Goal: Download file/media

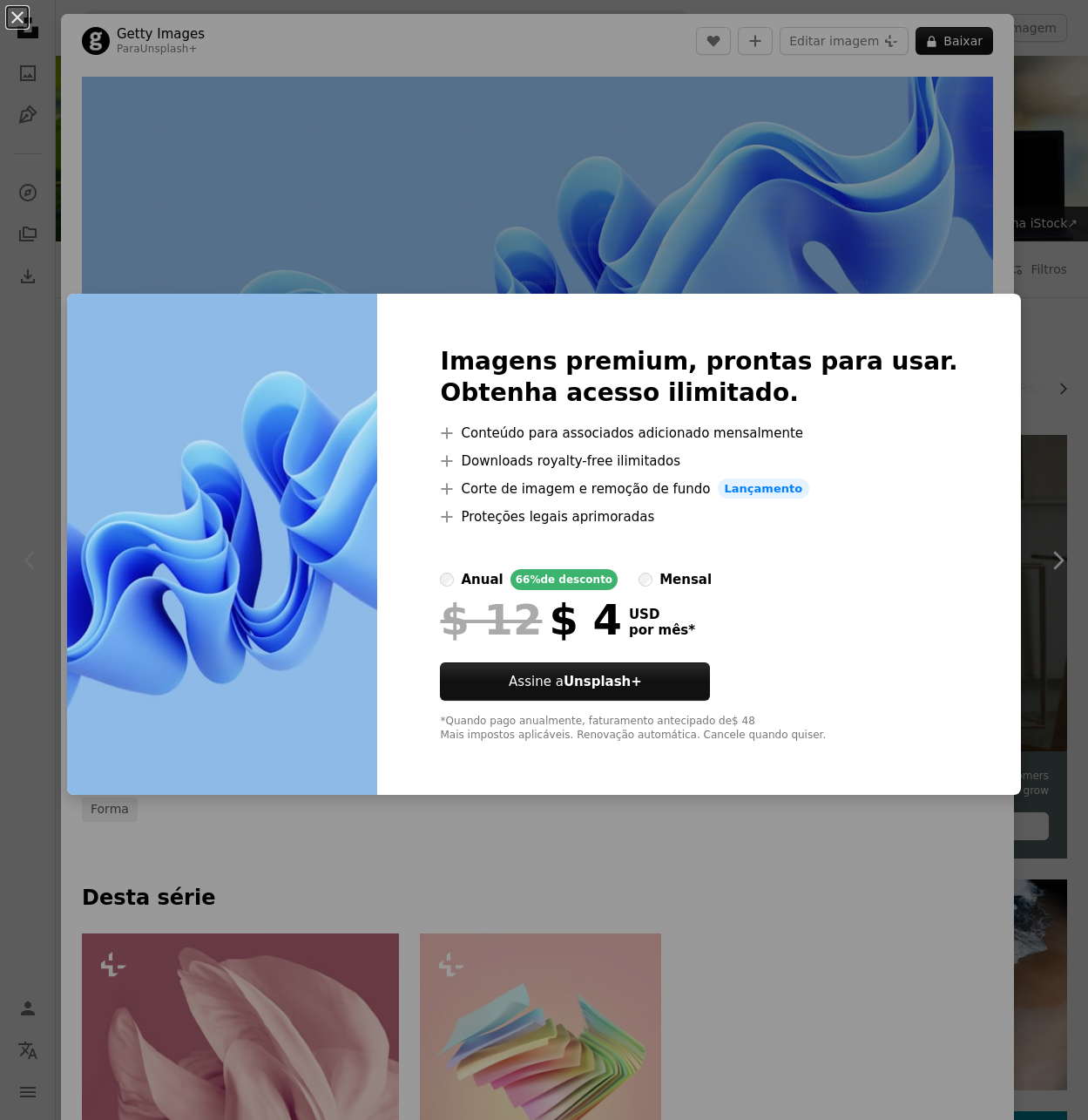
click at [708, 320] on div "Imagens premium, prontas para usar. Obtenha acesso ilimitado. A plus sign Conte…" at bounding box center [698, 544] width 643 height 502
click at [590, 252] on div "An X shape Imagens premium, prontas para usar. Obtenha acesso ilimitado. A plus…" at bounding box center [544, 560] width 1088 height 1120
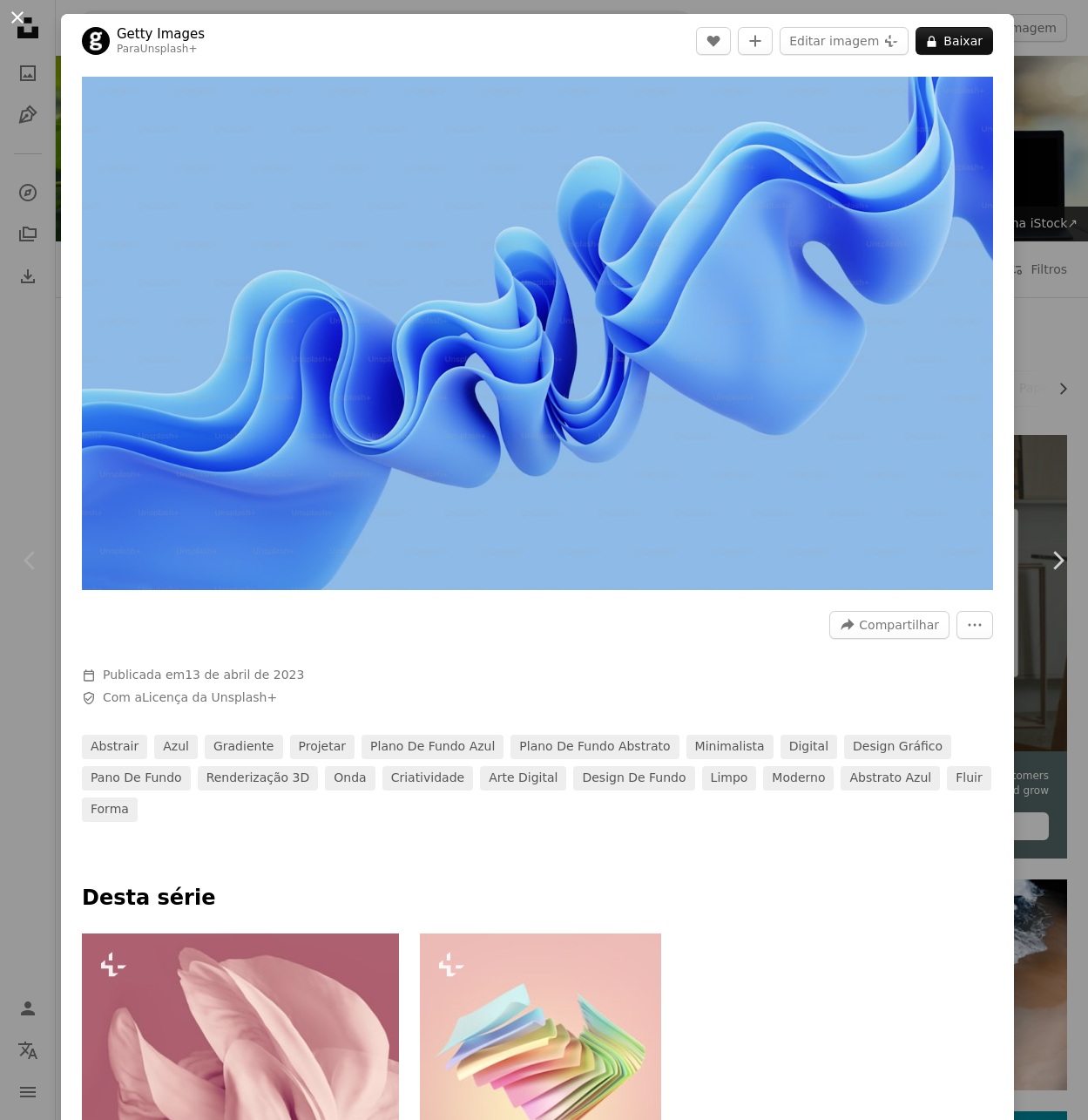
click at [17, 26] on button "An X shape" at bounding box center [18, 18] width 21 height 21
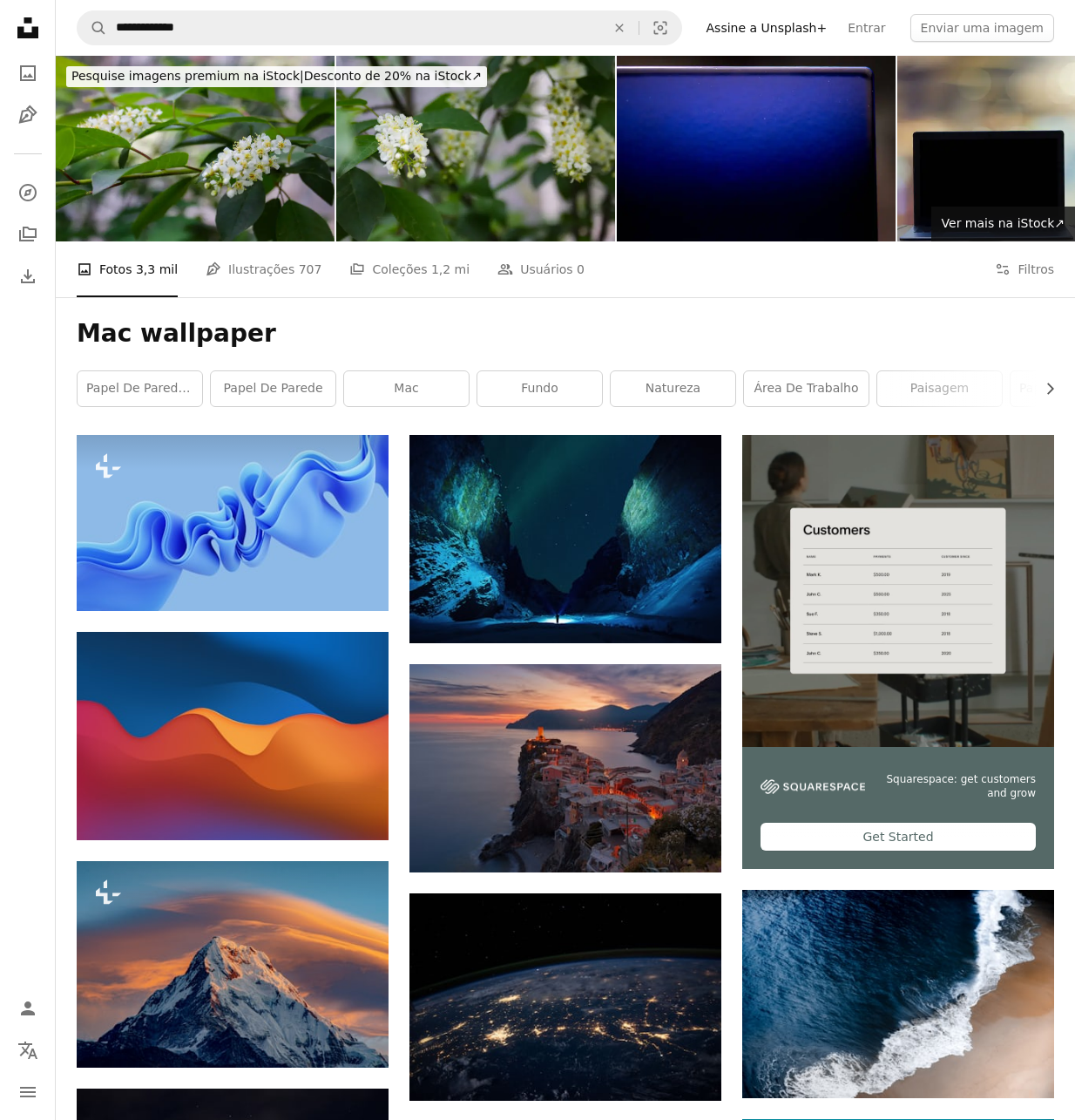
click at [17, 26] on icon "Unsplash logo Página inicial da Unsplash" at bounding box center [28, 28] width 35 height 35
